Goal: Information Seeking & Learning: Find specific fact

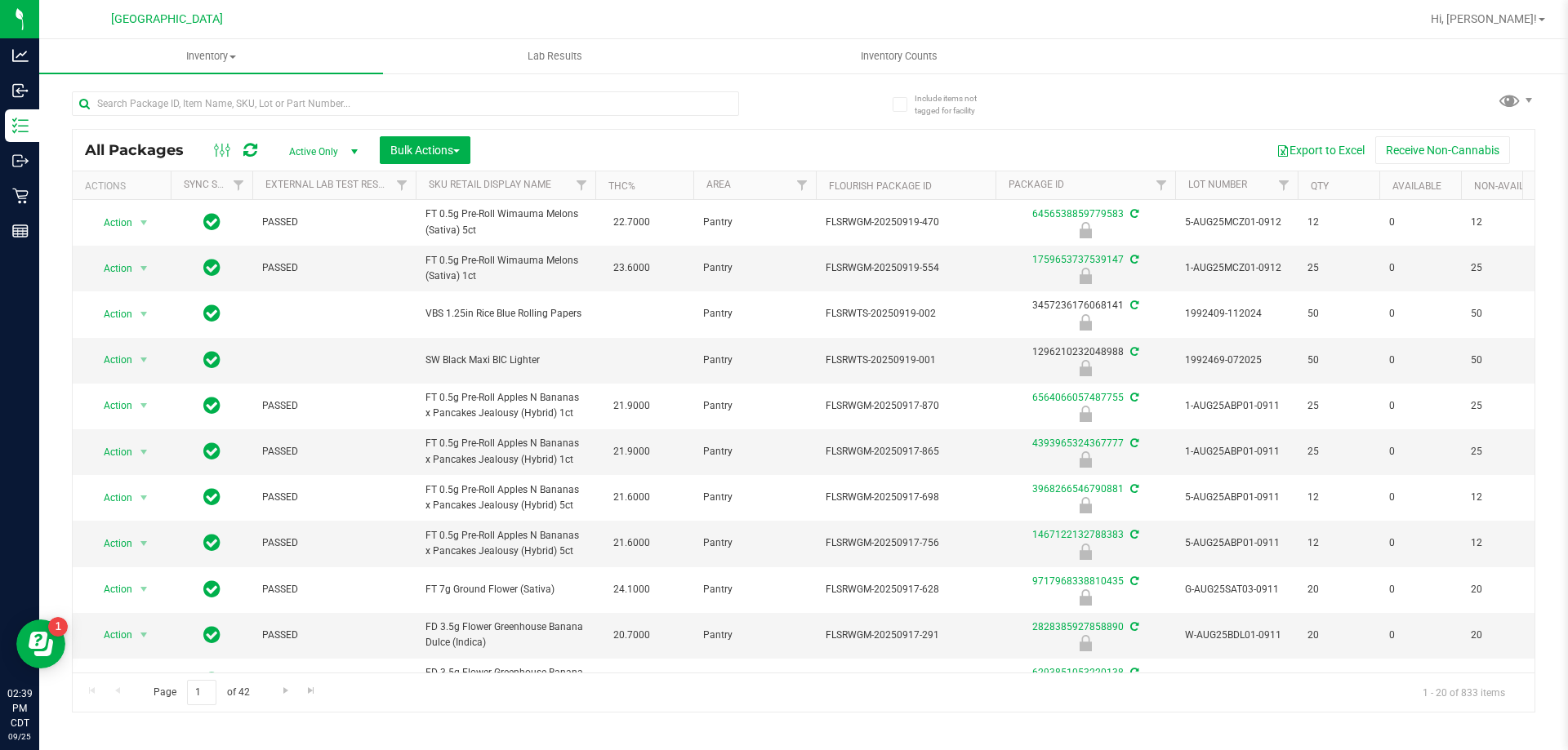
scroll to position [0, 634]
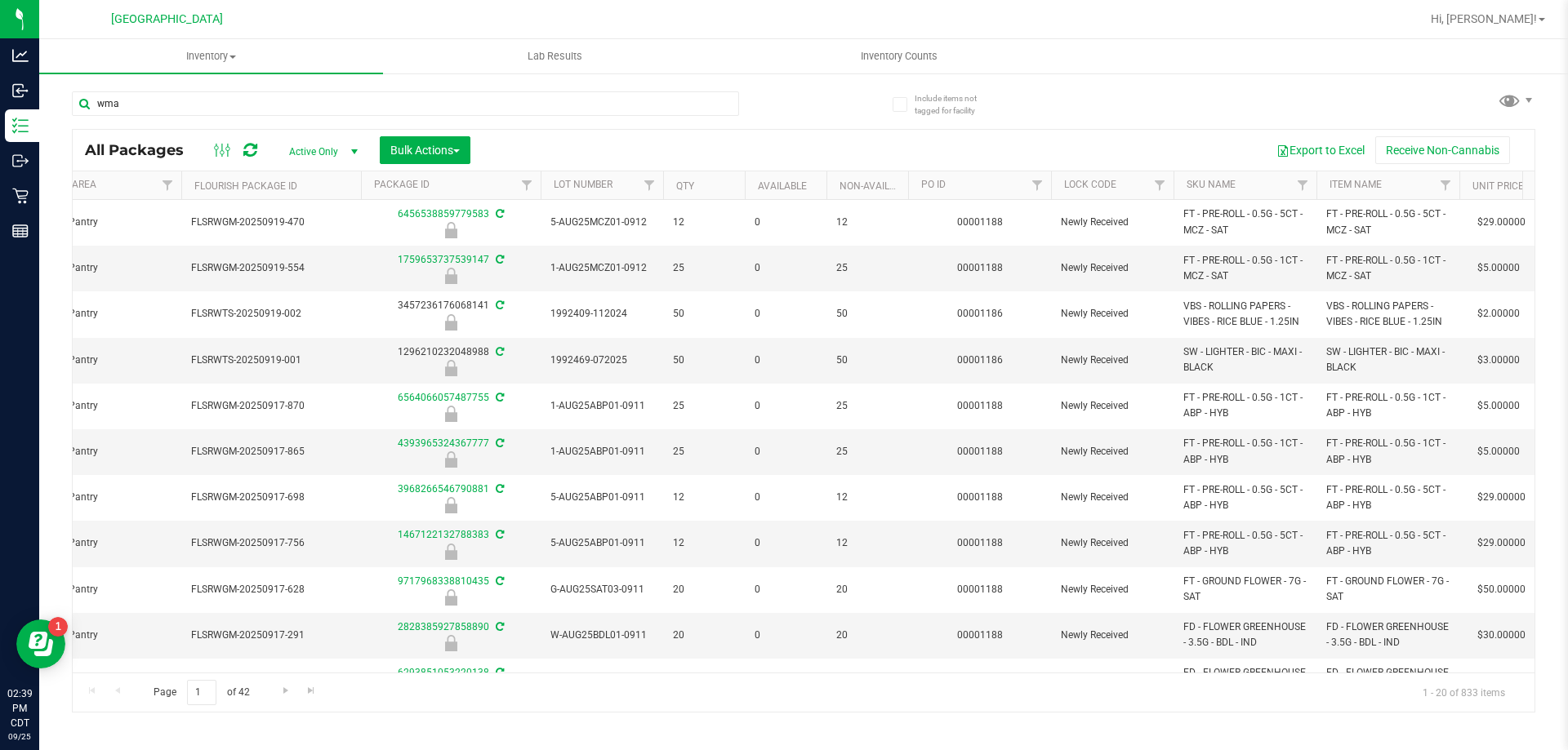
type input "wma"
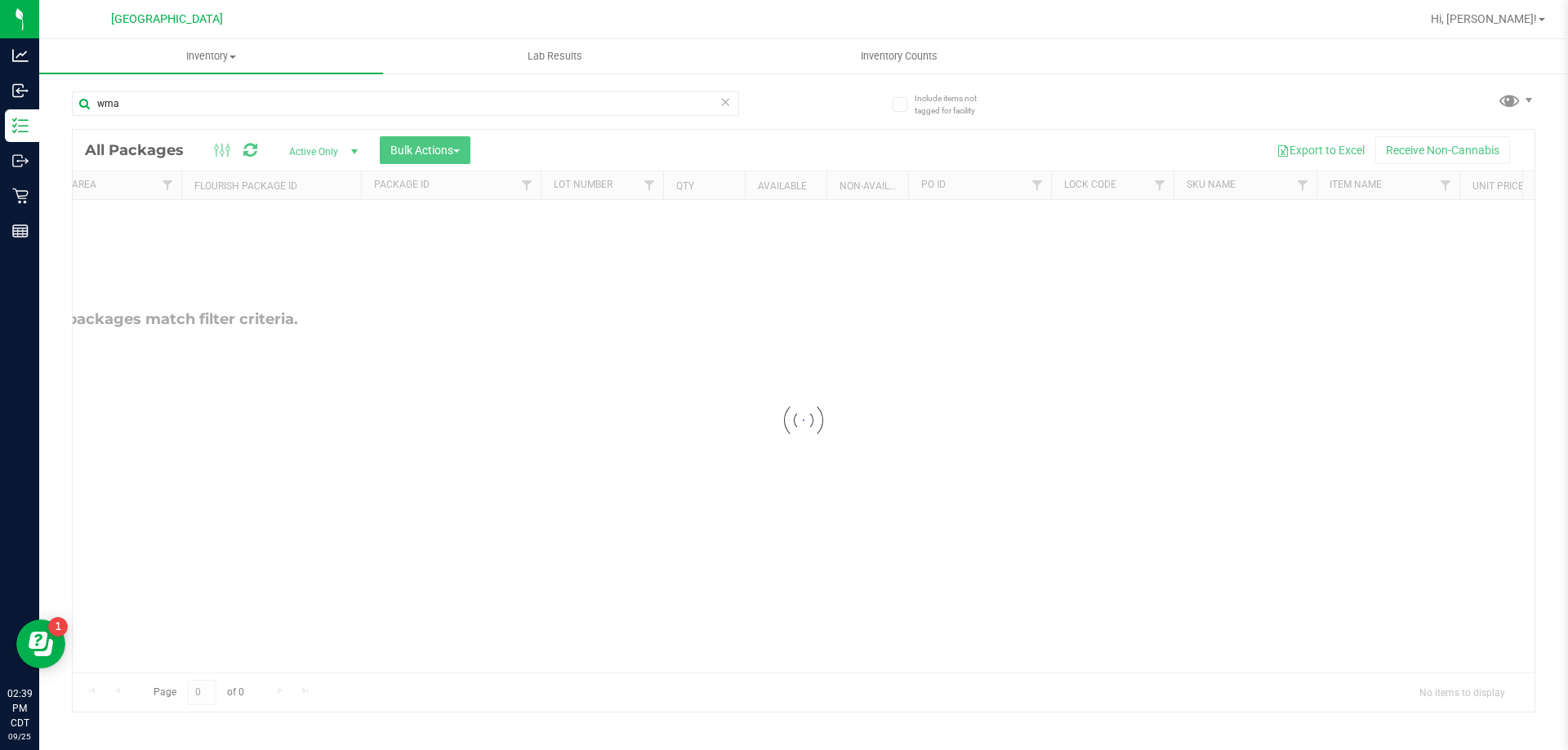
click at [326, 146] on div at bounding box center [803, 420] width 1462 height 582
click at [326, 146] on span "Active Only" at bounding box center [320, 152] width 90 height 23
click at [309, 249] on li "All" at bounding box center [319, 250] width 88 height 24
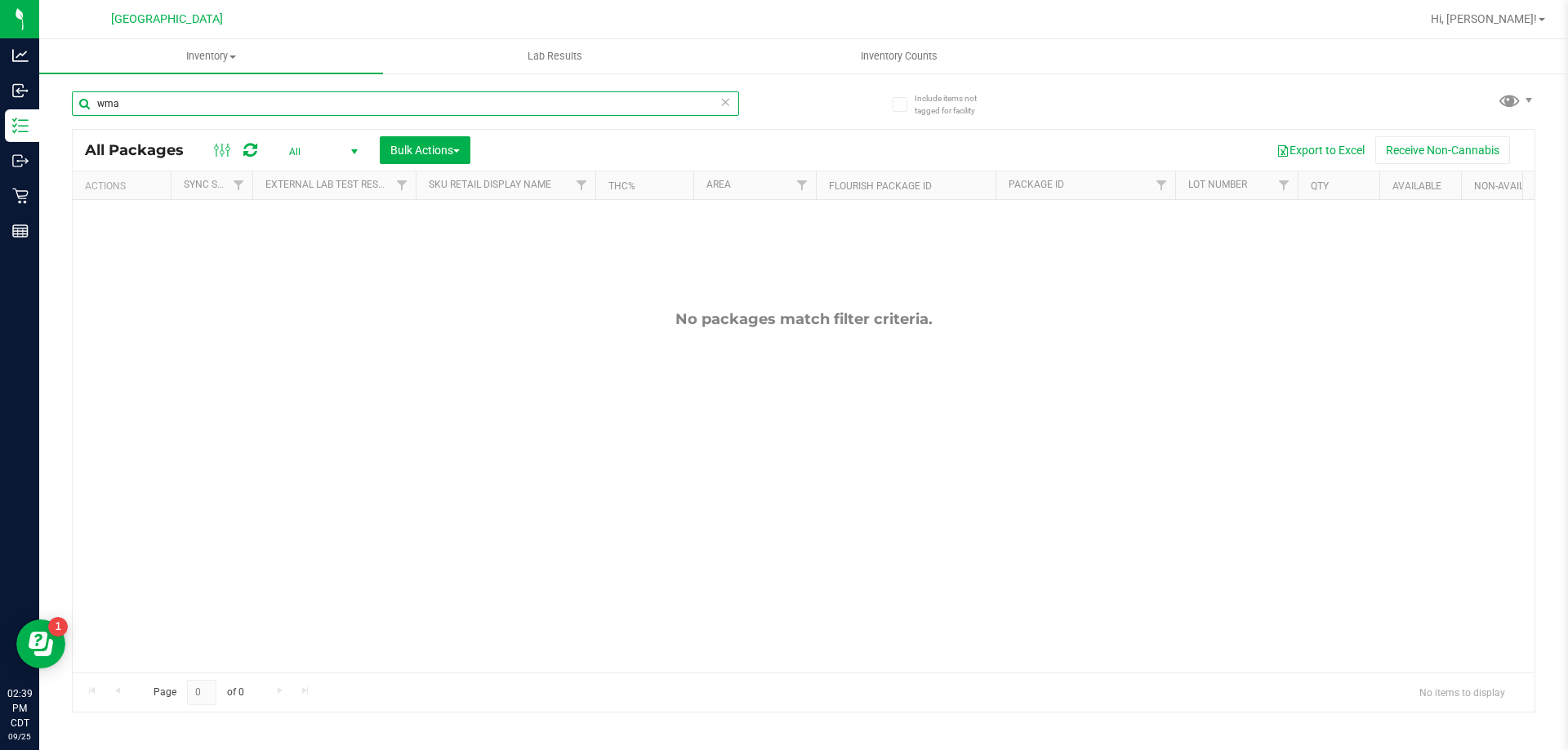
click at [231, 100] on input "wma" at bounding box center [405, 103] width 667 height 24
type input "w"
type input "melons"
